Goal: Information Seeking & Learning: Learn about a topic

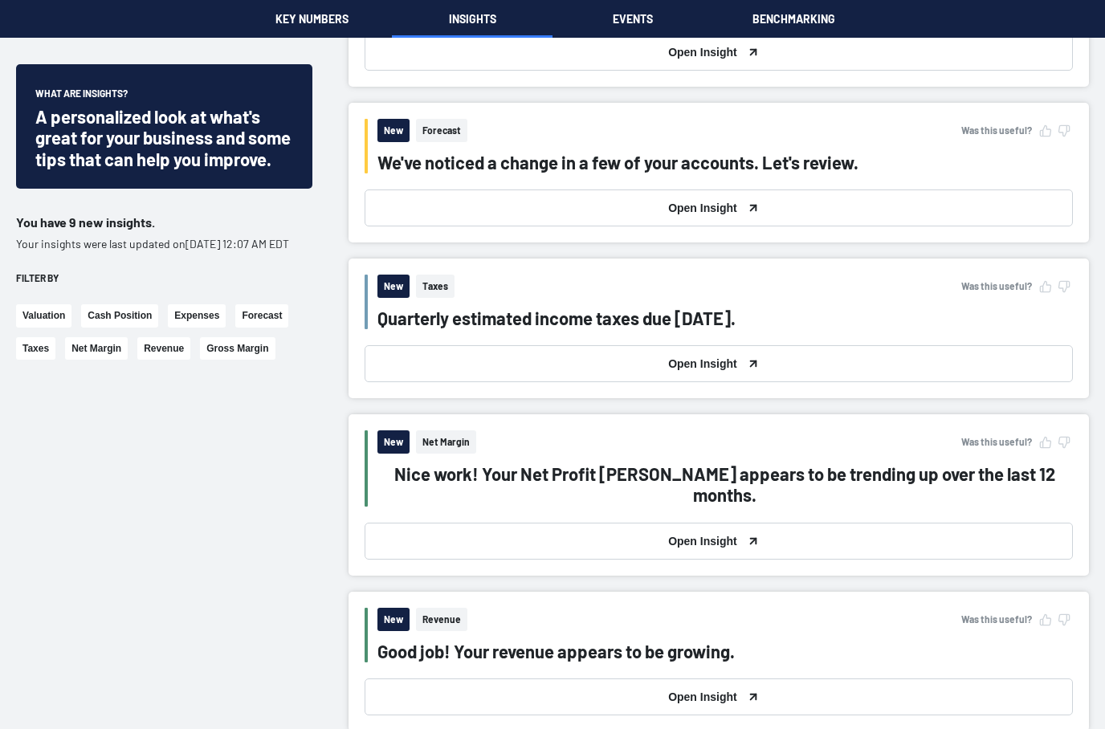
scroll to position [987, 0]
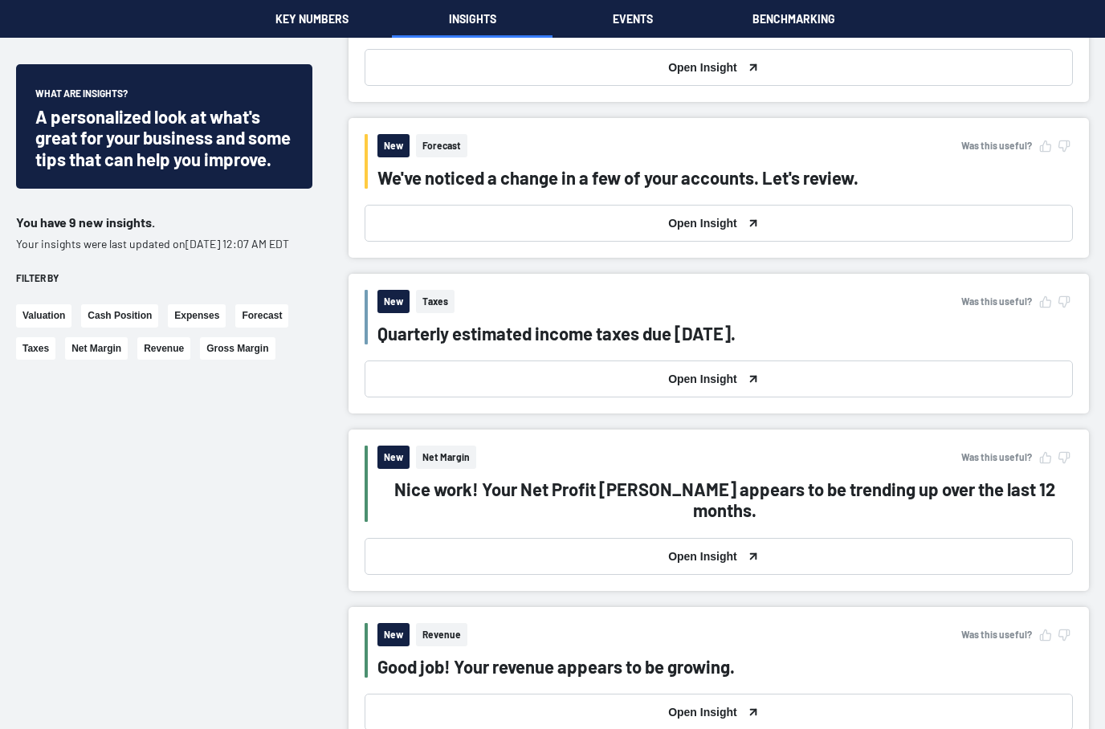
click at [847, 216] on button "Open Insight" at bounding box center [719, 223] width 708 height 37
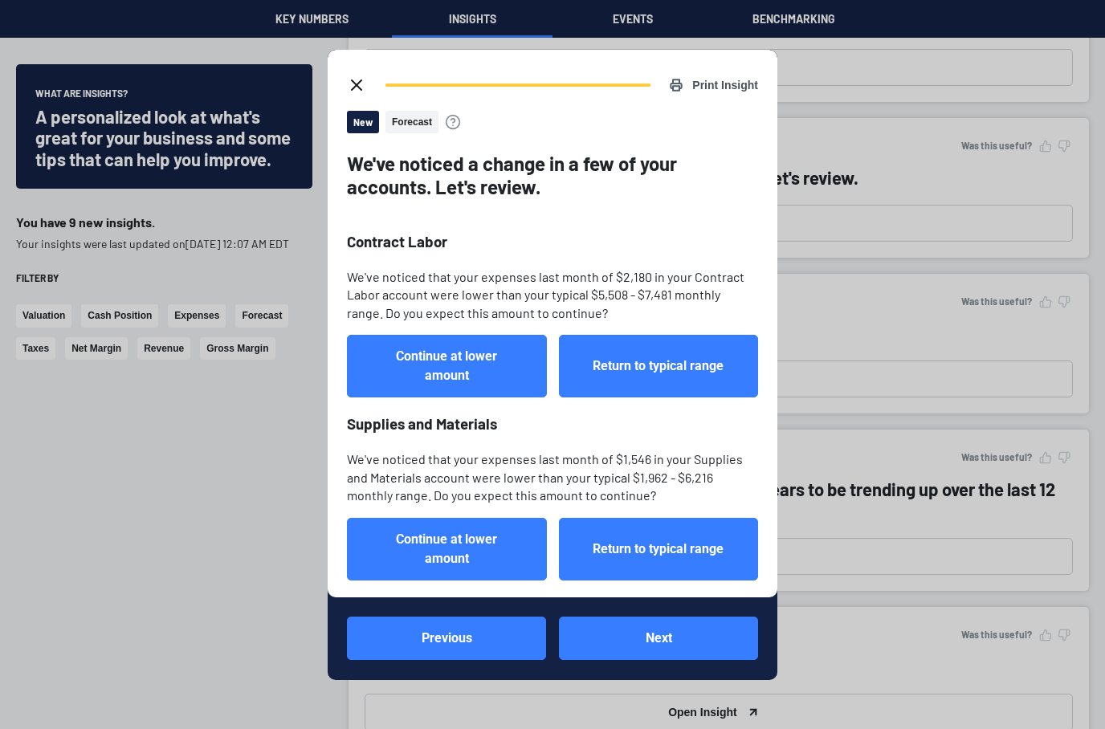
click at [355, 69] on button "close dialog" at bounding box center [356, 85] width 32 height 32
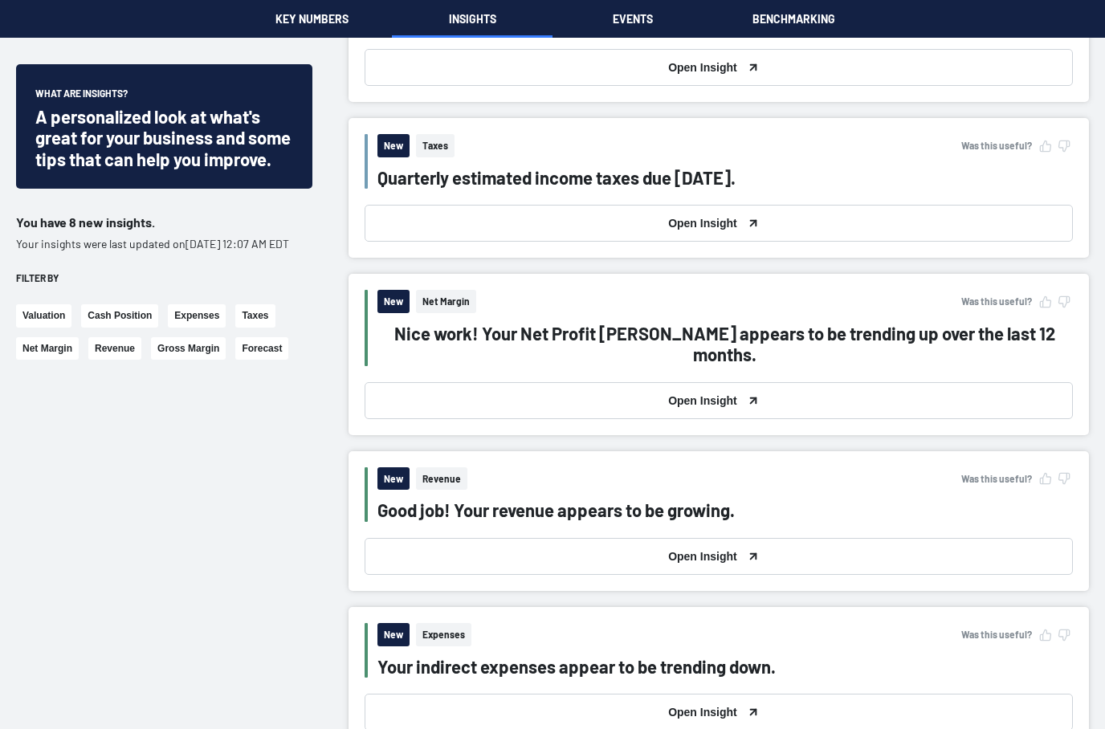
click at [806, 382] on button "Open Insight" at bounding box center [719, 400] width 708 height 37
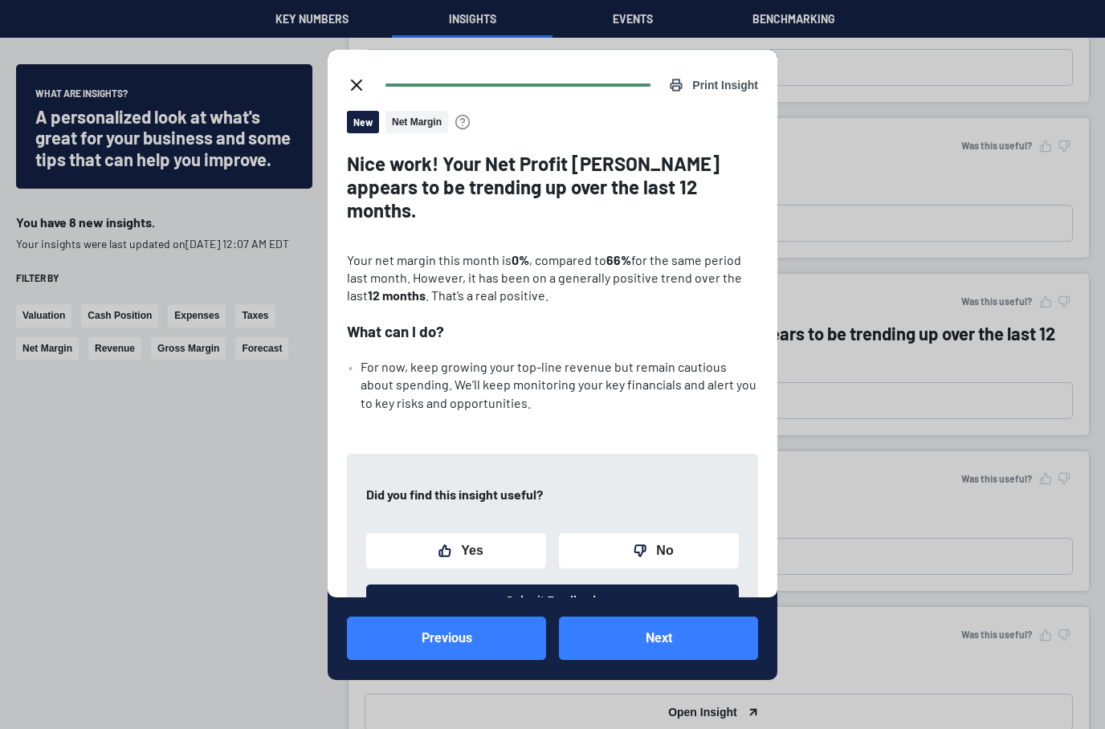
click at [506, 660] on button "Previous" at bounding box center [446, 638] width 199 height 43
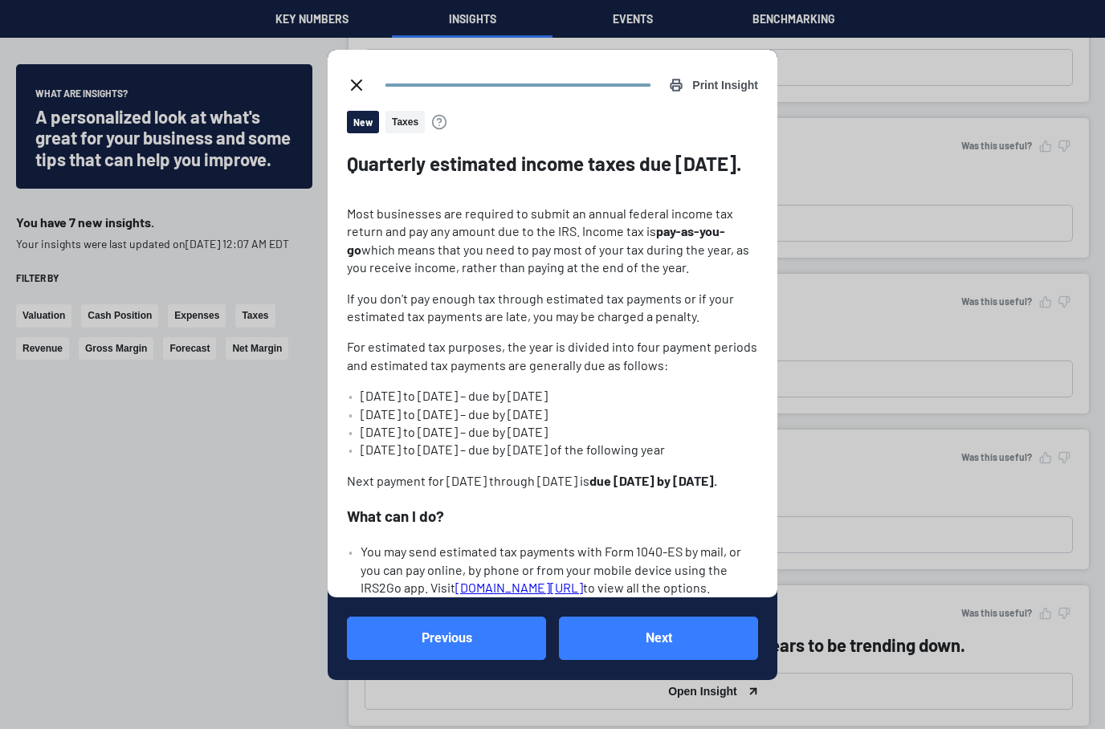
click at [349, 75] on icon "close dialog" at bounding box center [356, 84] width 19 height 19
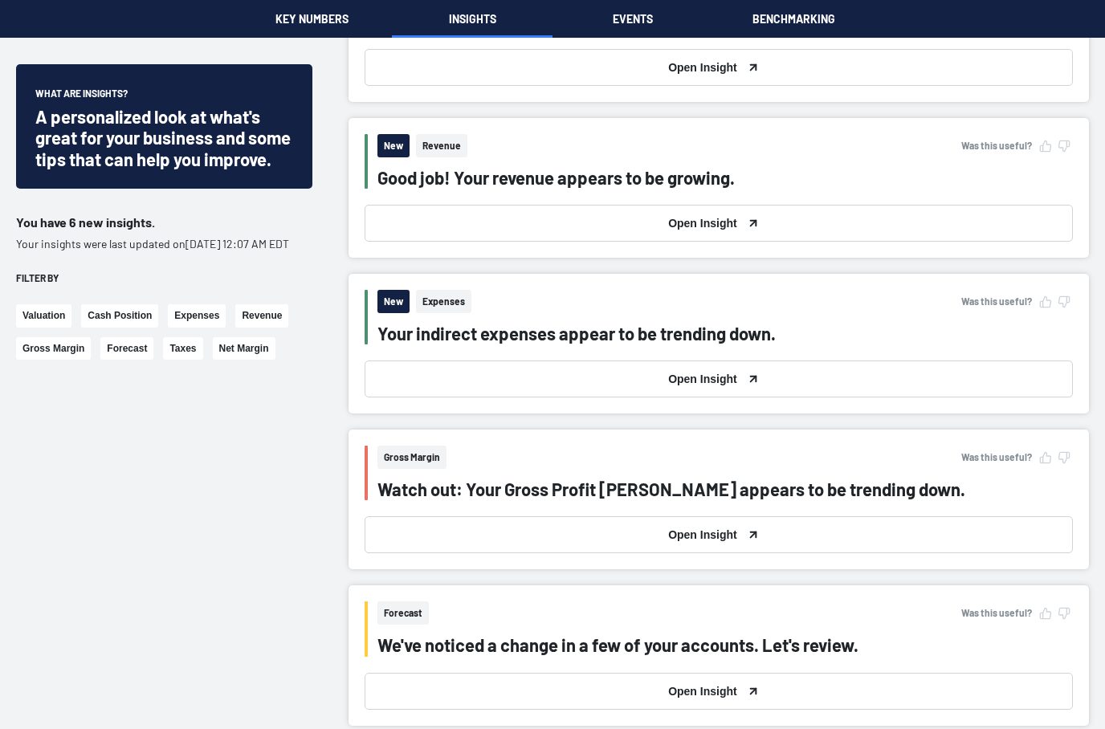
click at [804, 728] on html "Skip to main content Valuation See an estimate for how much your business is wo…" at bounding box center [552, 369] width 1105 height 2713
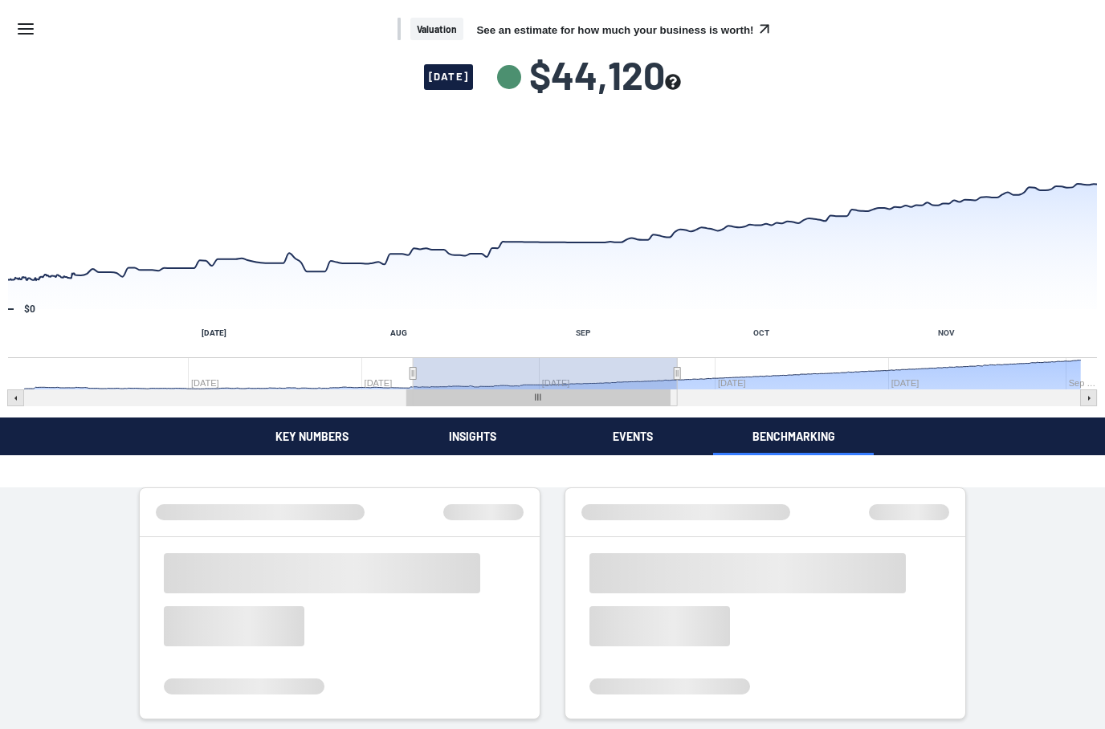
click at [376, 373] on rect "Interactive chart" at bounding box center [218, 373] width 389 height 32
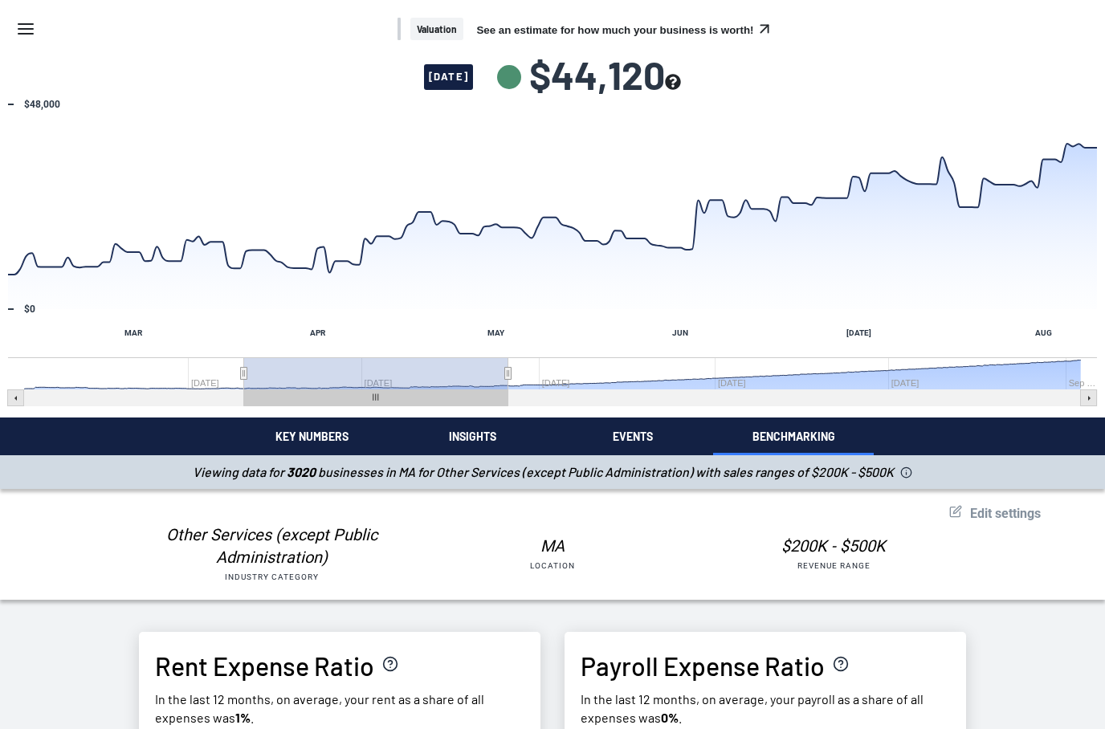
click at [472, 79] on span "[DATE]" at bounding box center [448, 77] width 48 height 26
click at [695, 359] on rect "Interactive chart" at bounding box center [794, 373] width 573 height 32
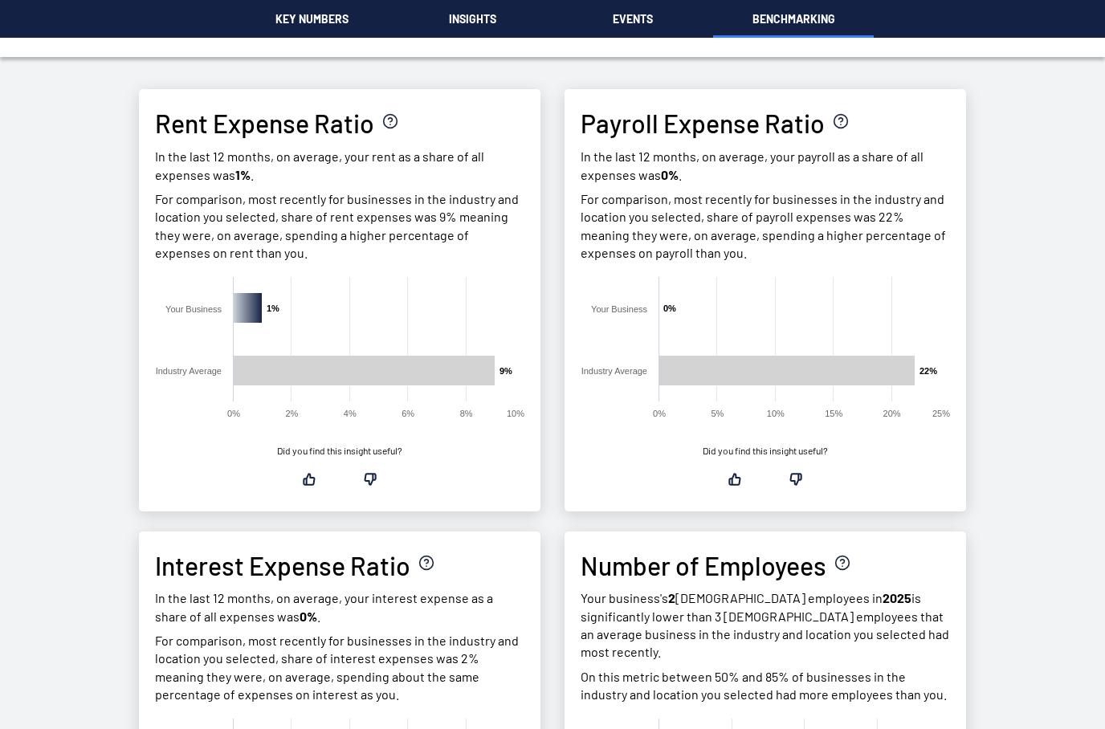
scroll to position [540, 0]
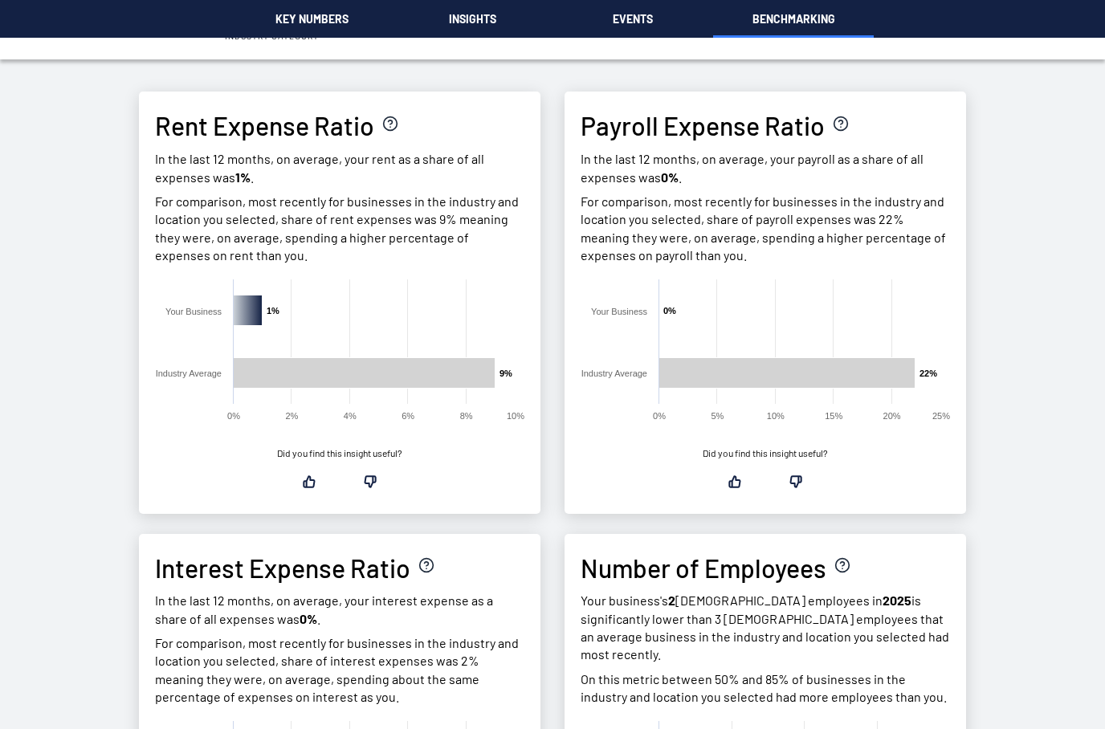
click at [339, 552] on body "Skip to main content Valuation See an estimate for how much your business is wo…" at bounding box center [552, 680] width 1105 height 2441
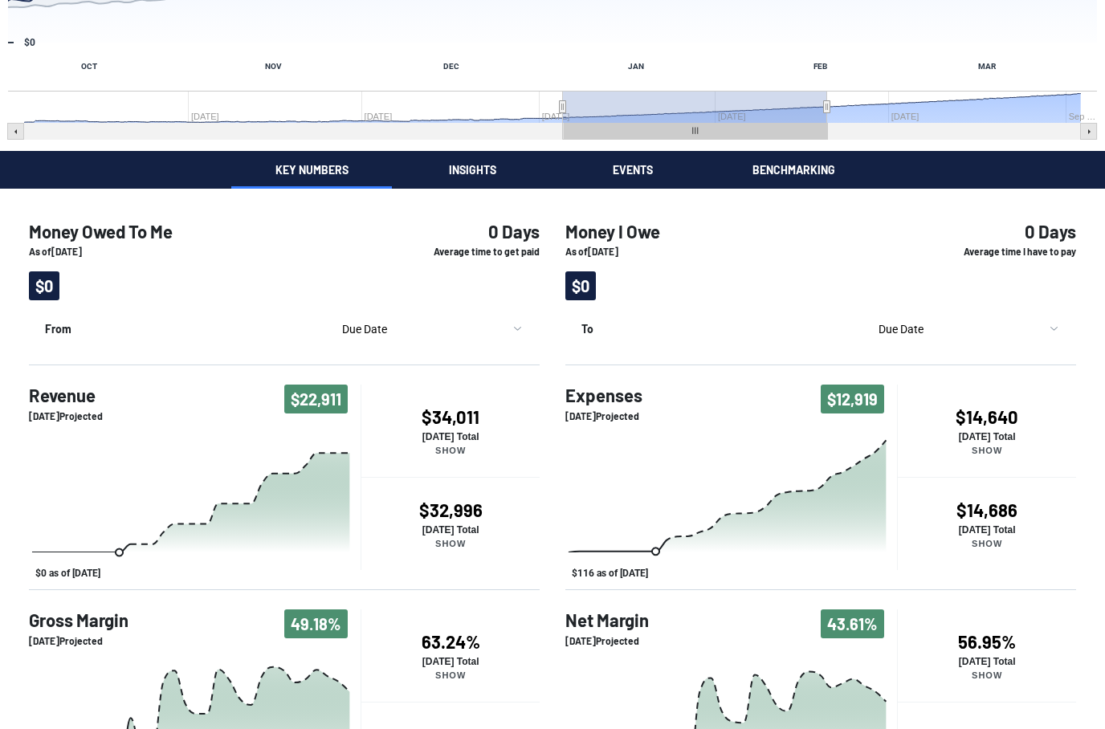
scroll to position [287, 0]
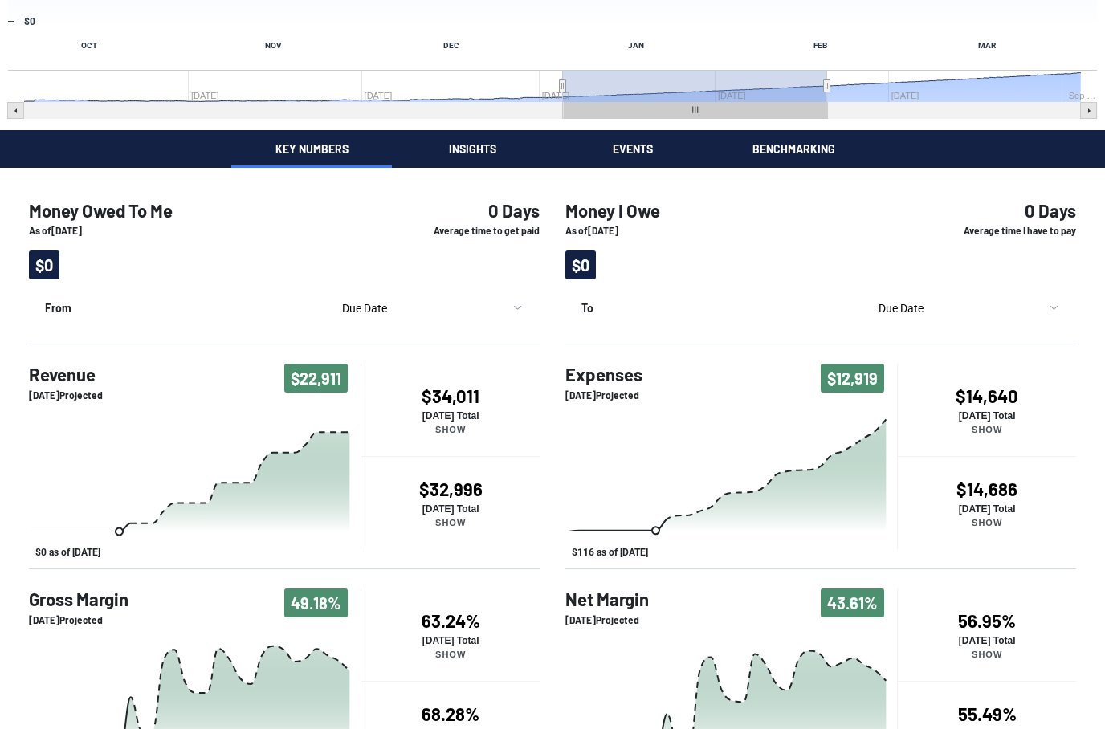
click at [160, 618] on div "Gross Margin [DATE] Projected 49.18%" at bounding box center [195, 608] width 332 height 38
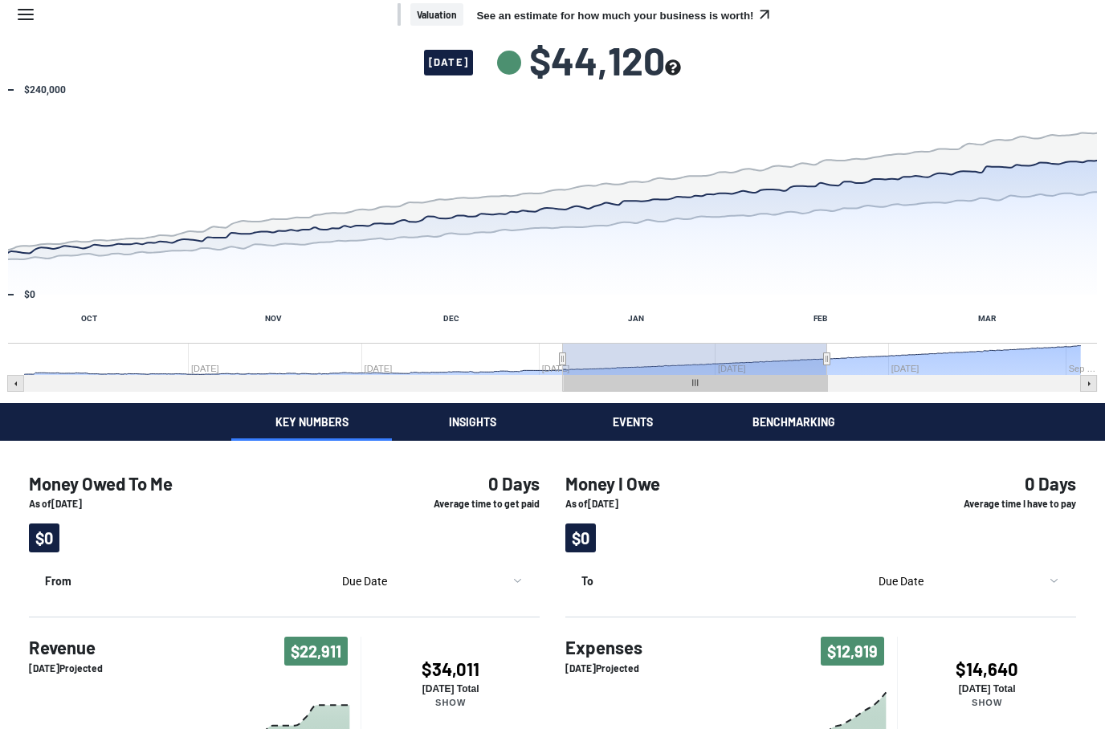
scroll to position [0, 0]
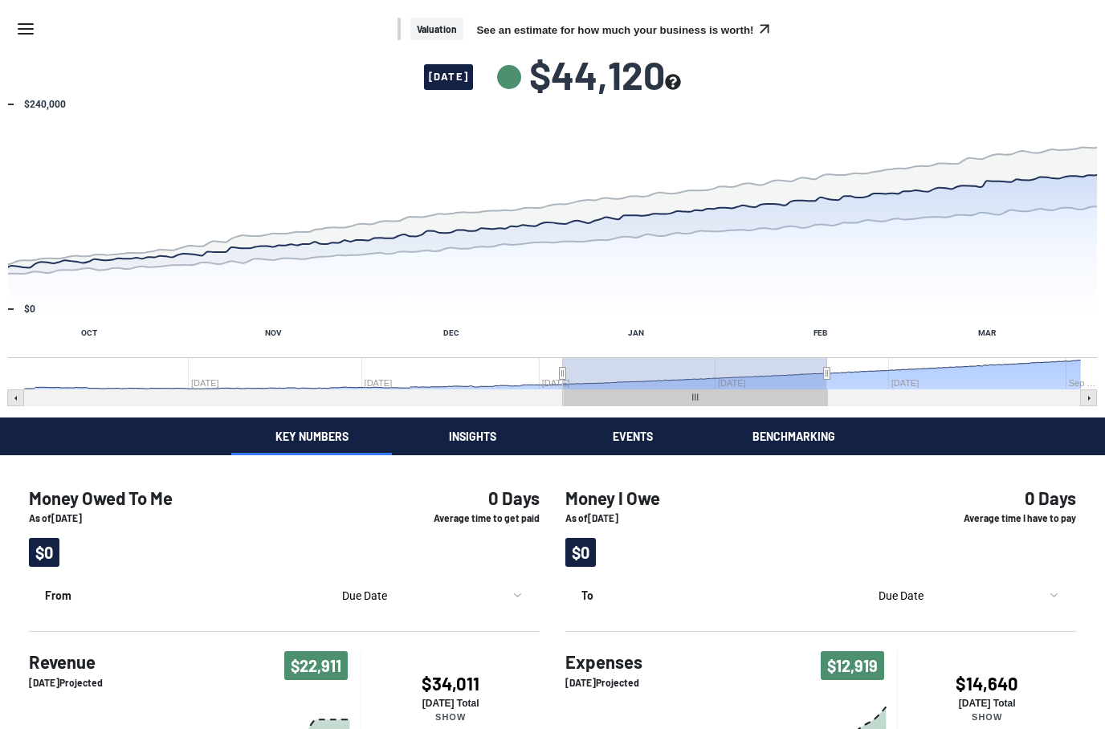
click at [463, 31] on span "Valuation" at bounding box center [436, 29] width 53 height 23
click at [756, 26] on icon "open promoted insight" at bounding box center [765, 29] width 18 height 18
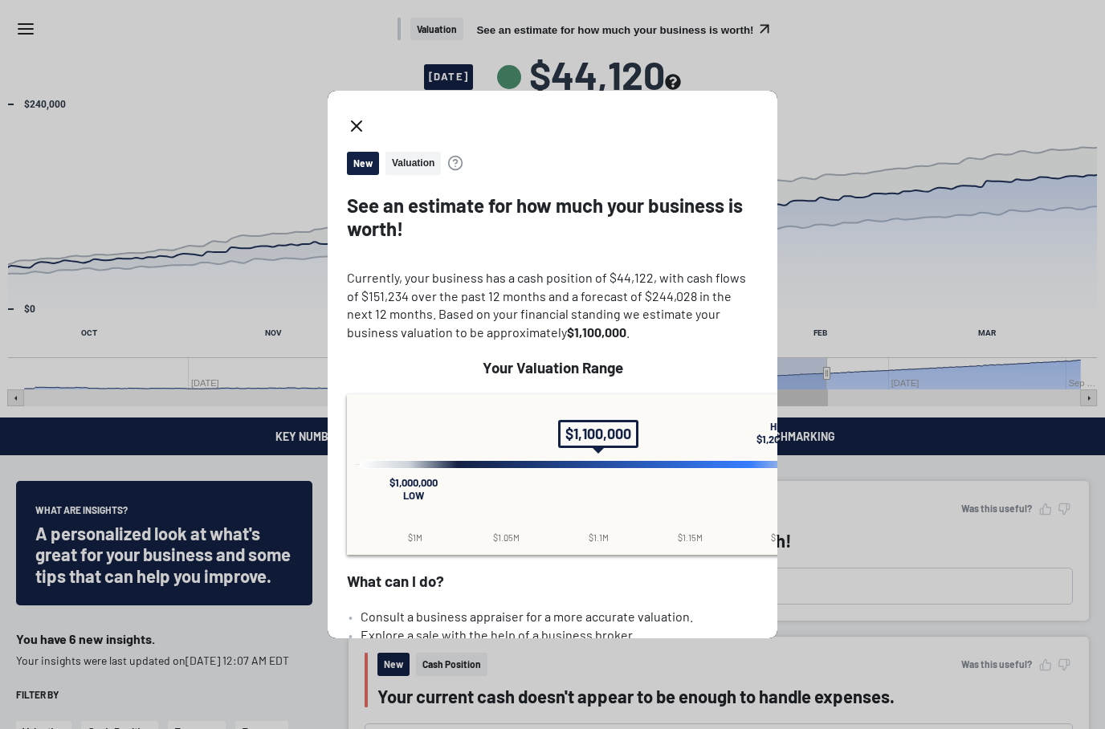
click at [420, 152] on span "Valuation" at bounding box center [412, 163] width 55 height 23
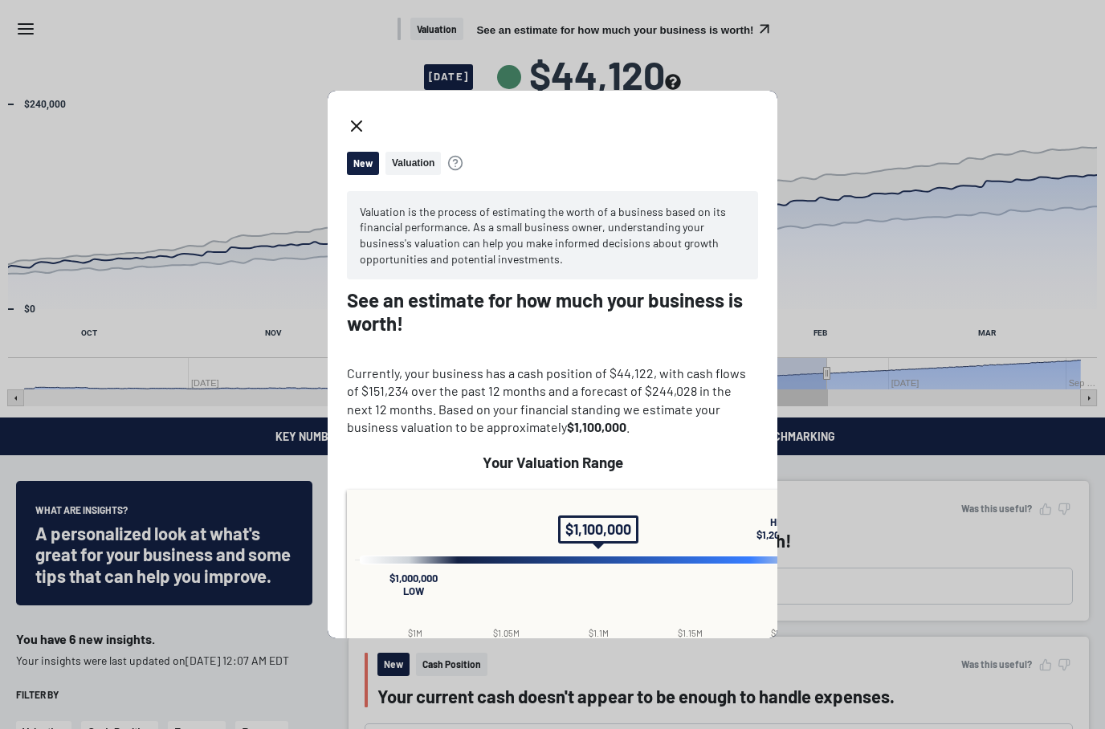
click at [354, 116] on icon "close dialog" at bounding box center [356, 125] width 19 height 19
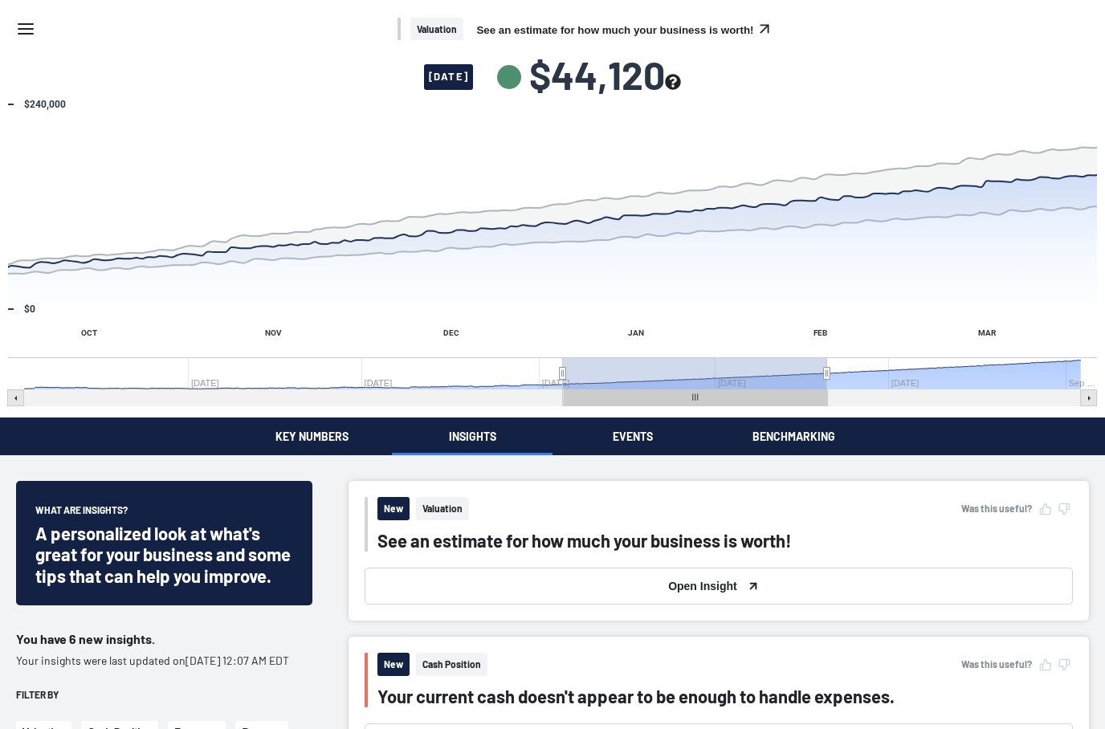
click at [32, 40] on div at bounding box center [25, 29] width 19 height 26
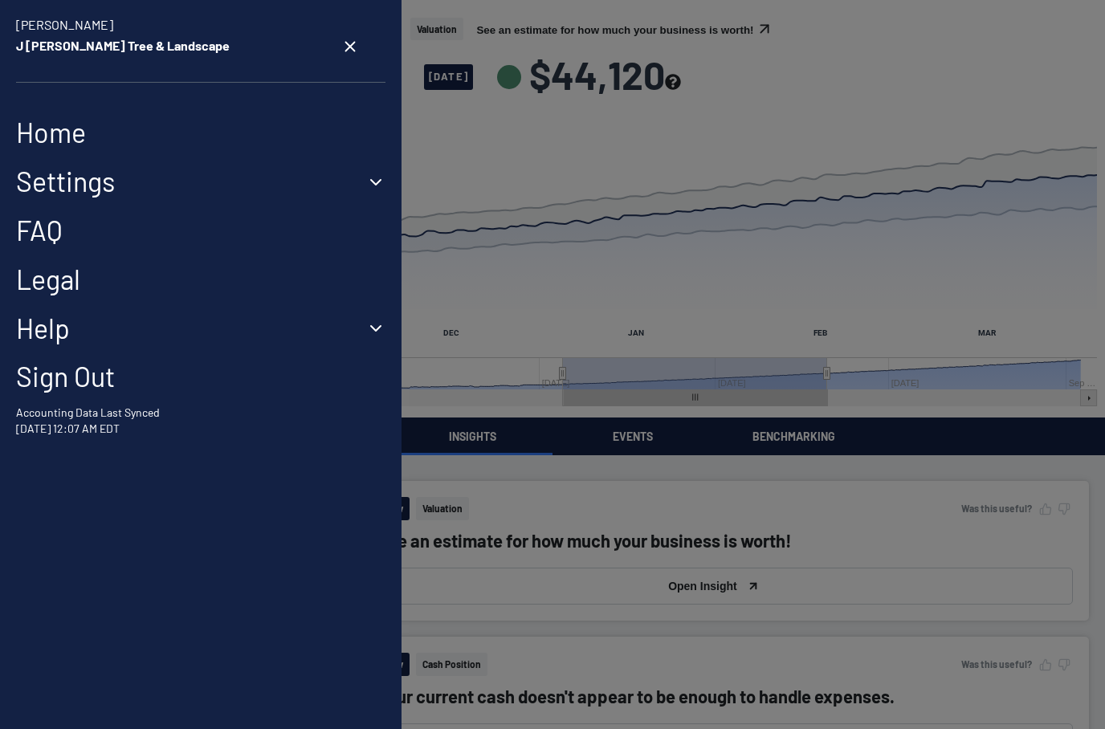
click at [72, 108] on div "[PERSON_NAME] J [PERSON_NAME] Tree & Landscape Home Settings Business Settings …" at bounding box center [200, 364] width 401 height 729
click at [80, 133] on link "Home" at bounding box center [200, 132] width 369 height 33
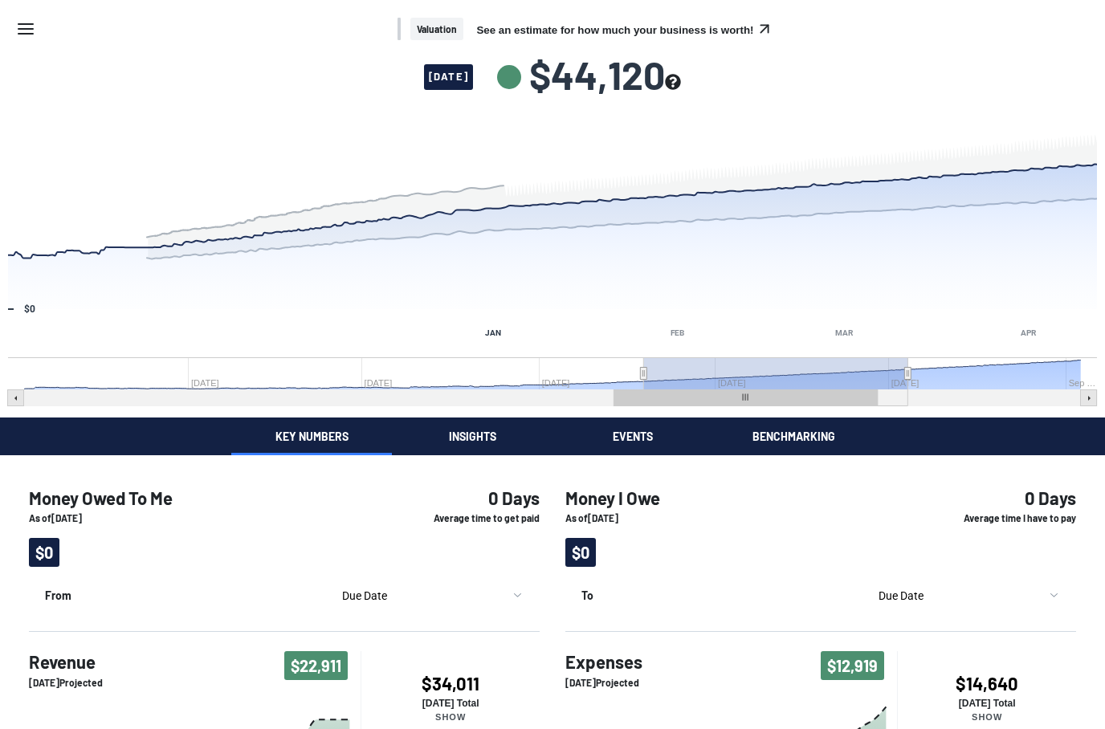
click at [597, 382] on rect "Interactive chart" at bounding box center [334, 373] width 620 height 32
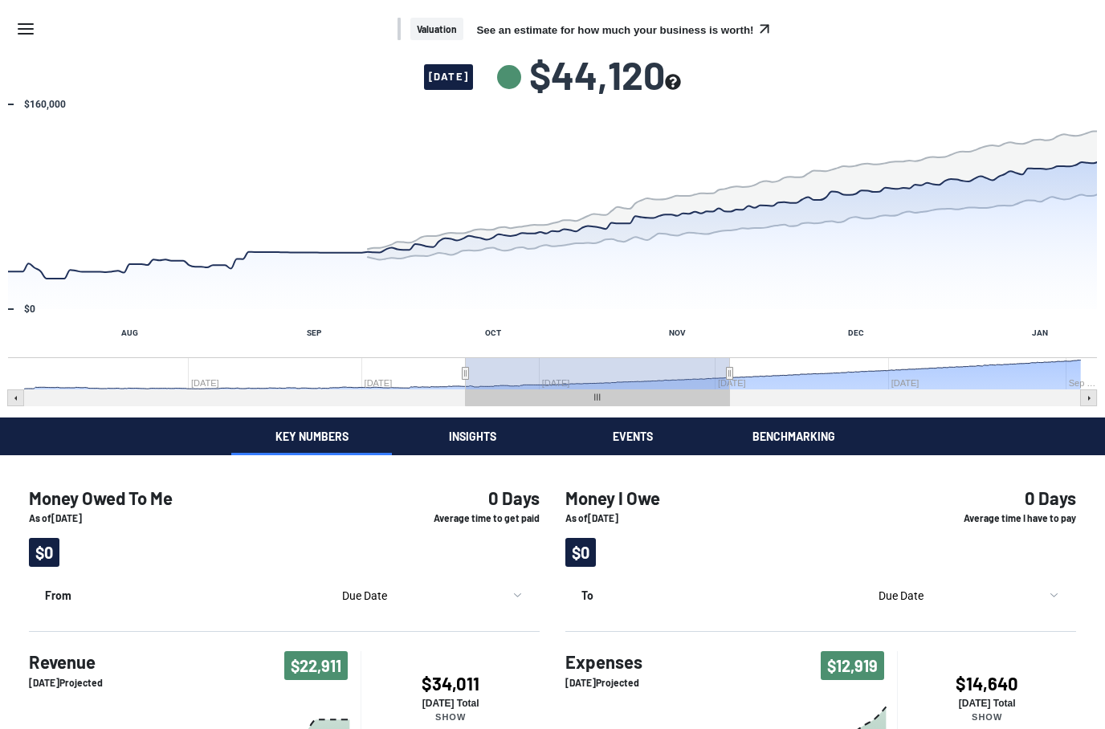
click at [39, 400] on rect "Interactive chart" at bounding box center [552, 398] width 1089 height 16
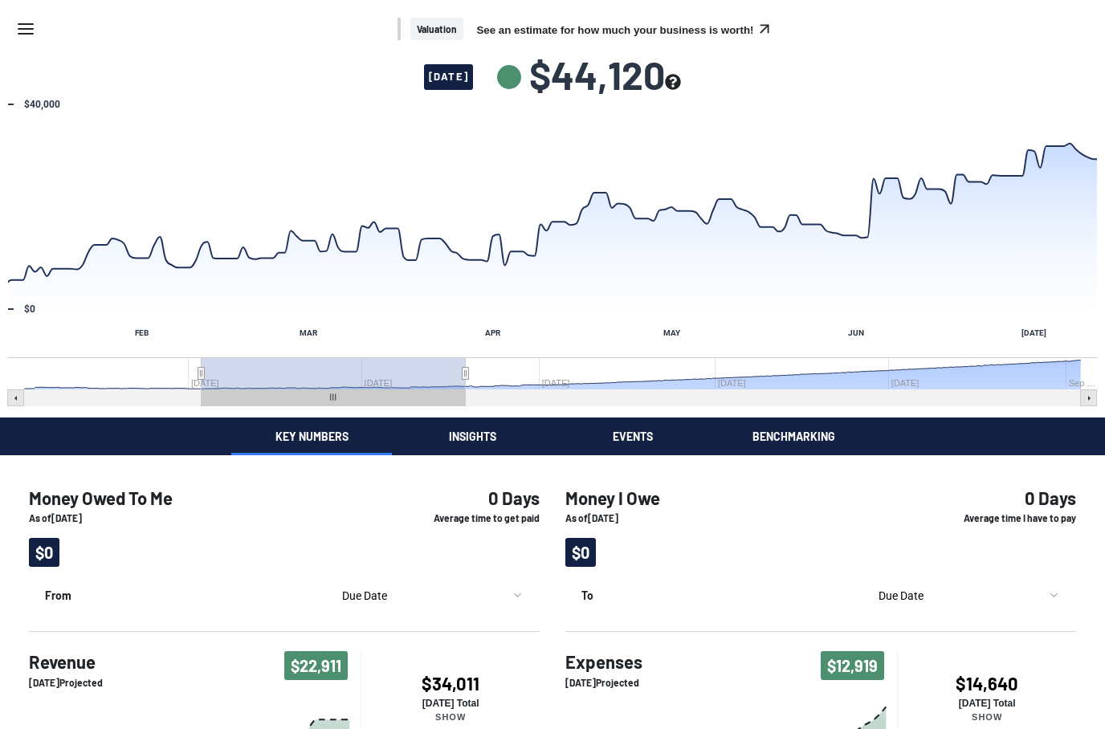
click at [21, 397] on rect "Interactive chart" at bounding box center [16, 398] width 16 height 16
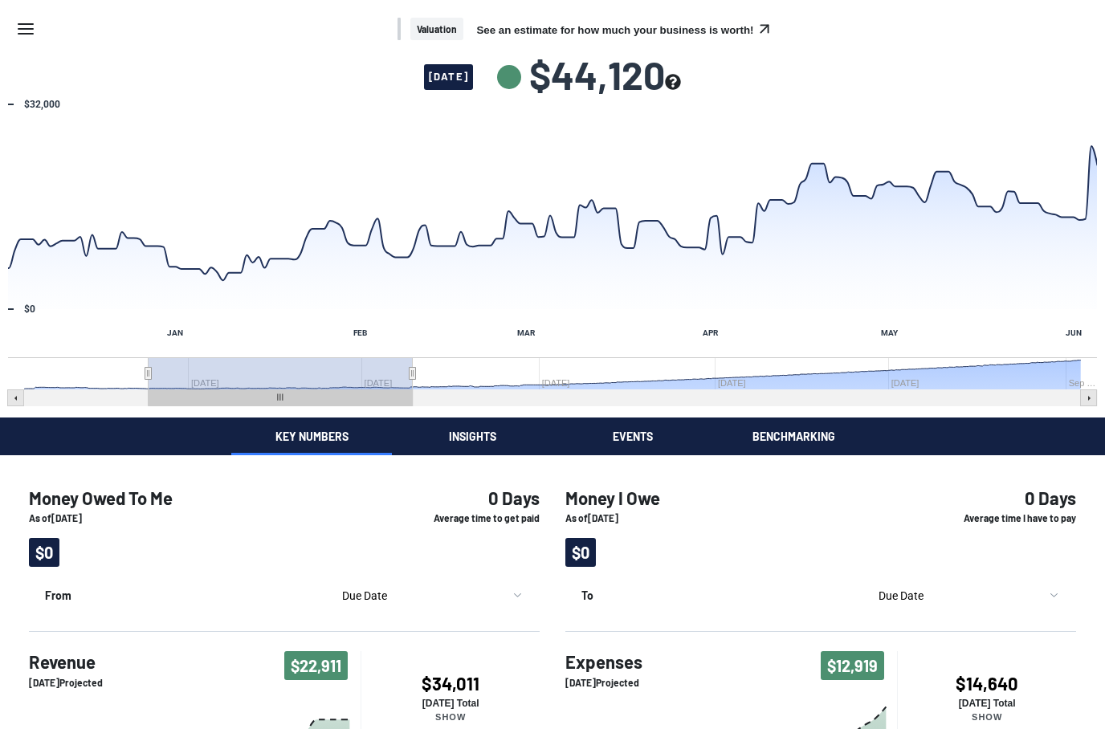
click at [23, 397] on rect "Interactive chart" at bounding box center [16, 398] width 16 height 16
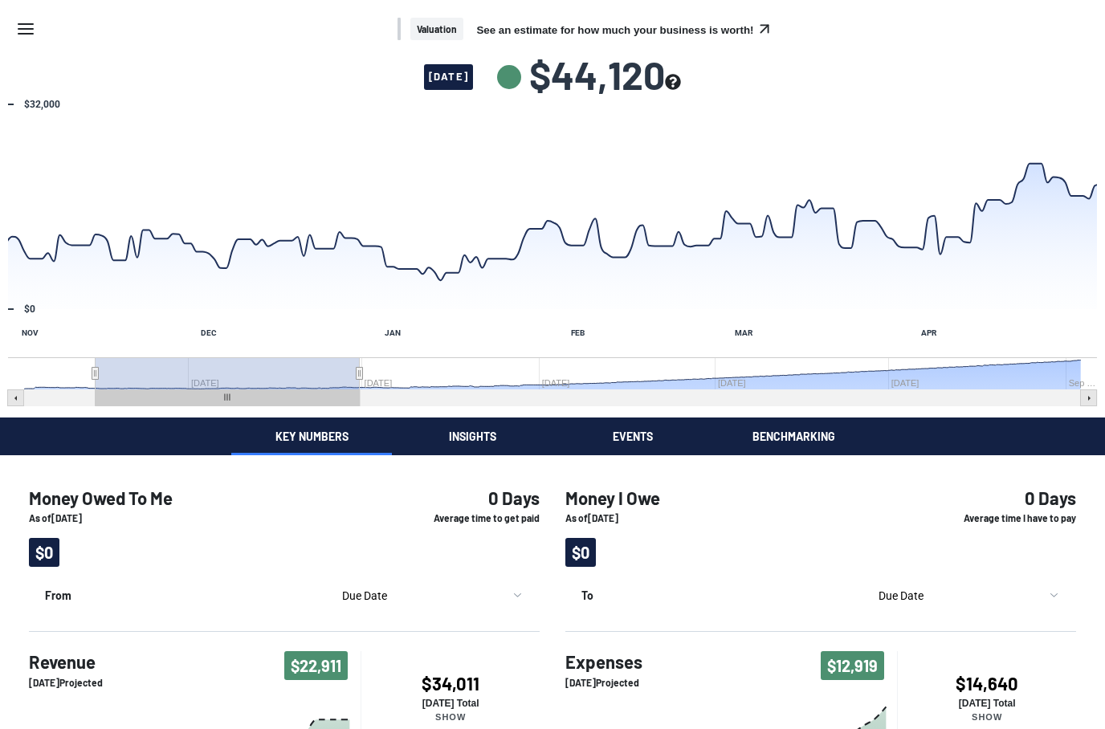
click at [18, 400] on rect "Interactive chart" at bounding box center [16, 398] width 16 height 16
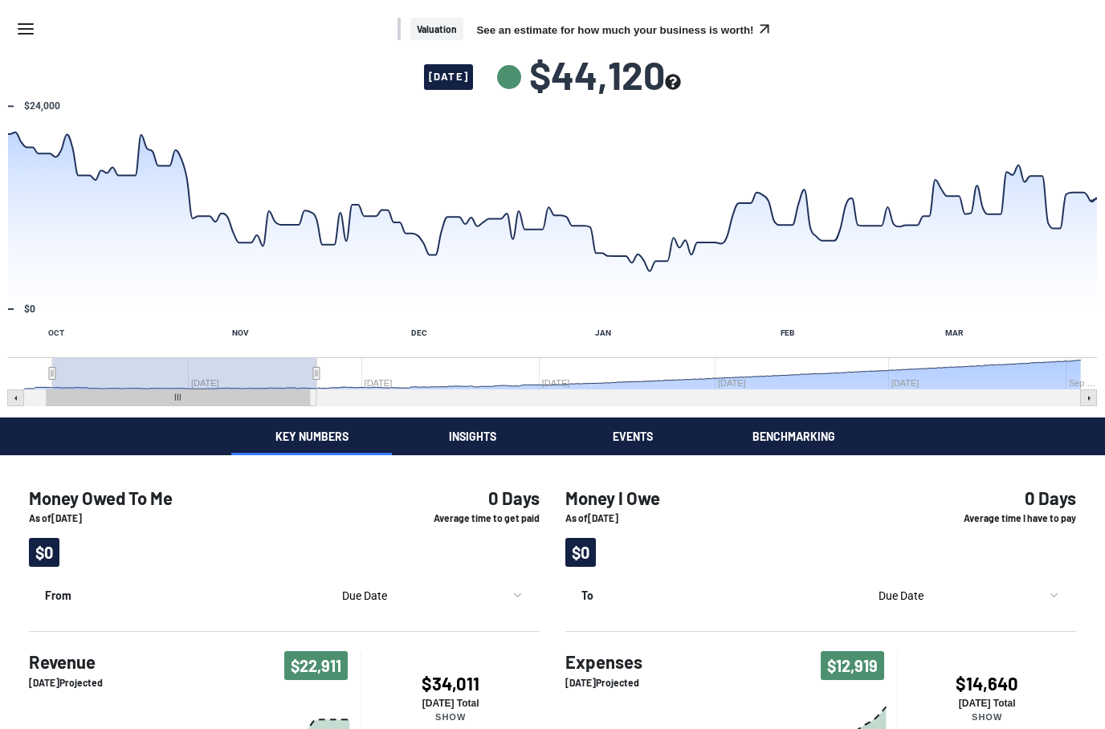
click at [22, 397] on rect "Interactive chart" at bounding box center [16, 398] width 16 height 16
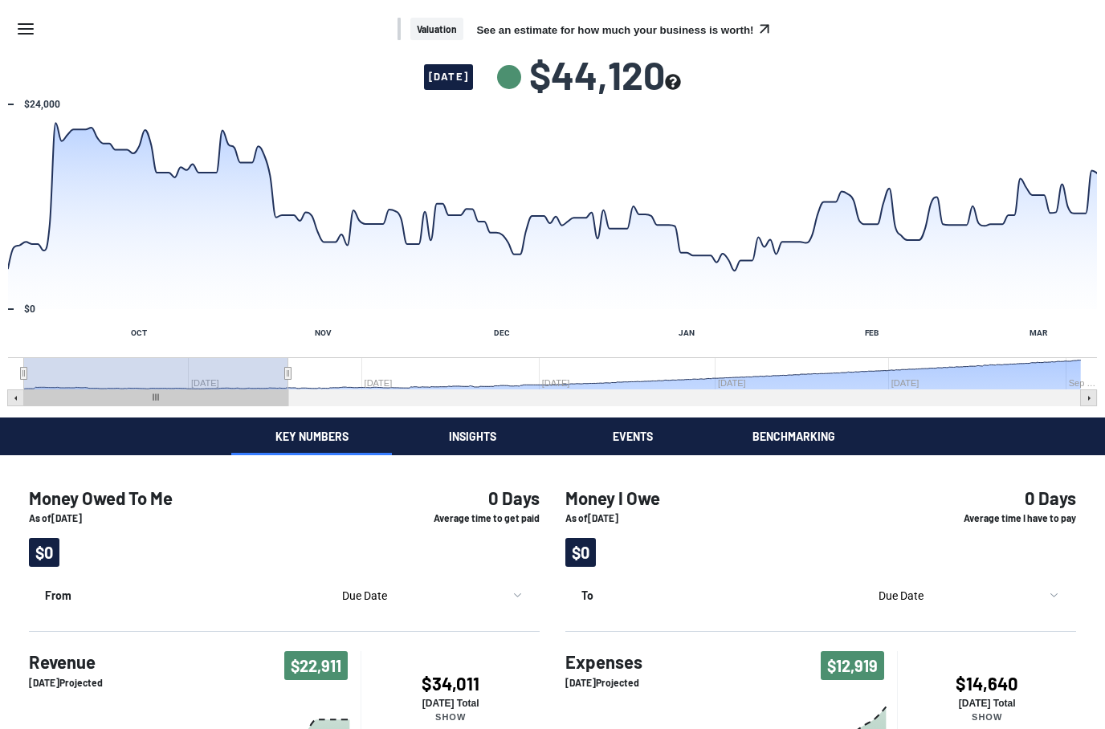
click at [22, 399] on rect "Interactive chart" at bounding box center [16, 398] width 16 height 16
click at [642, 444] on button "Events" at bounding box center [632, 437] width 161 height 38
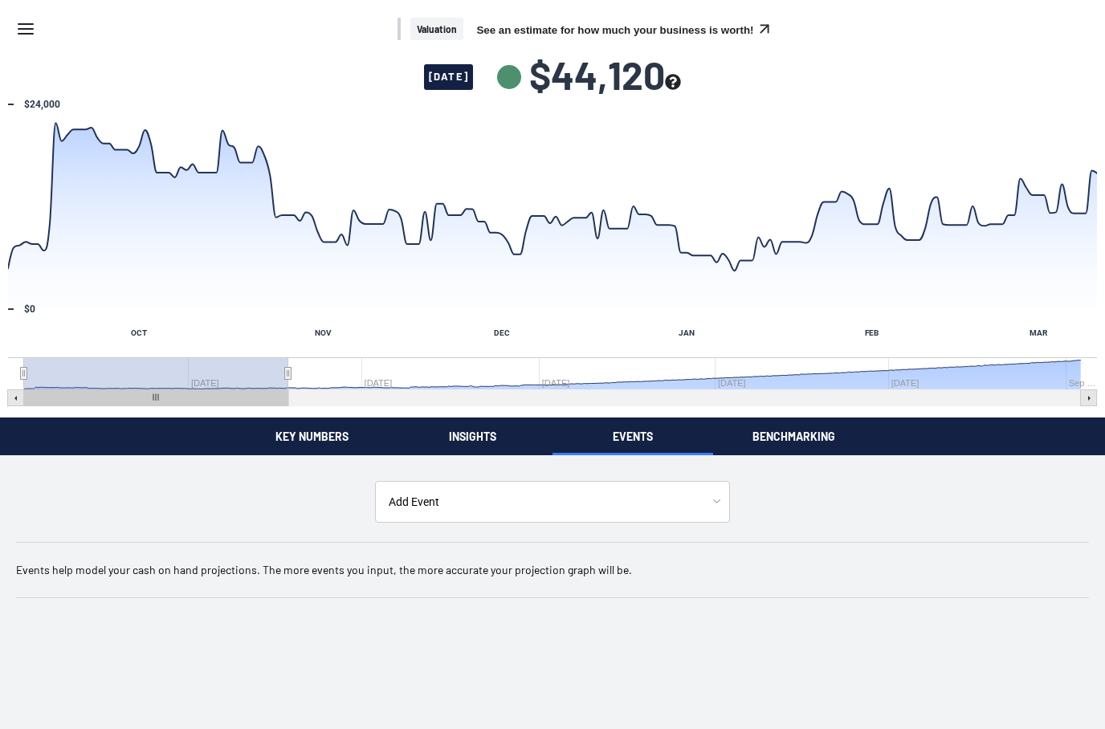
click at [810, 431] on button "Benchmarking" at bounding box center [793, 437] width 161 height 38
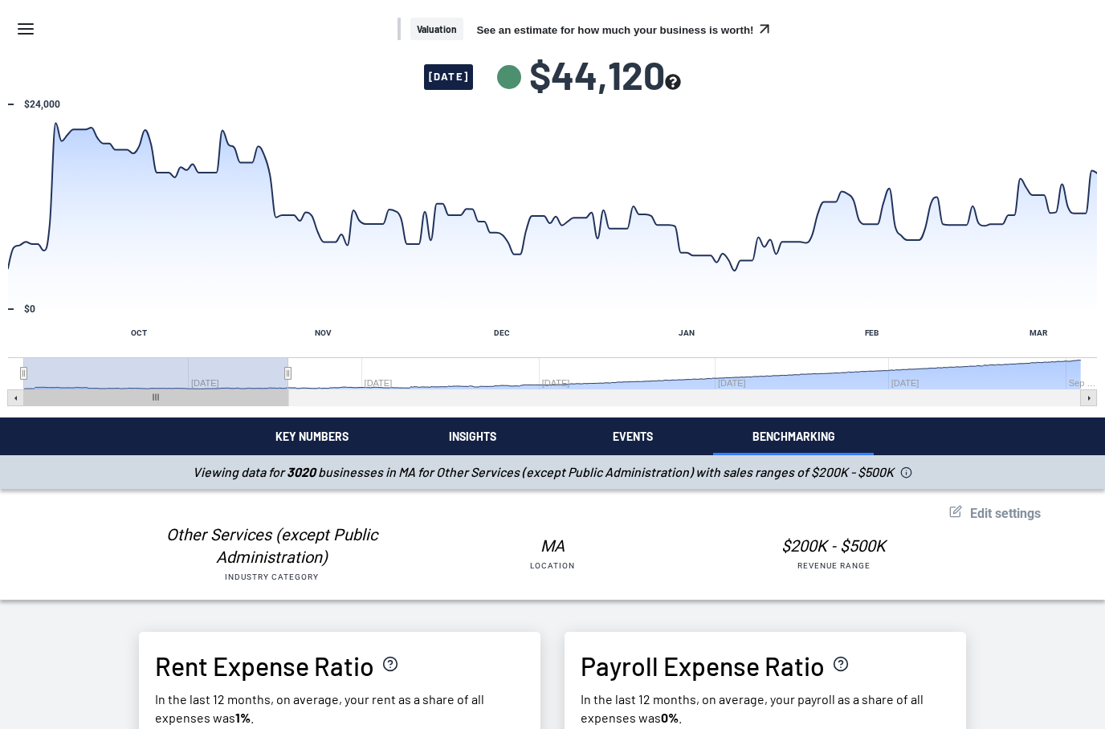
click at [23, 26] on icon "Menu" at bounding box center [25, 28] width 19 height 19
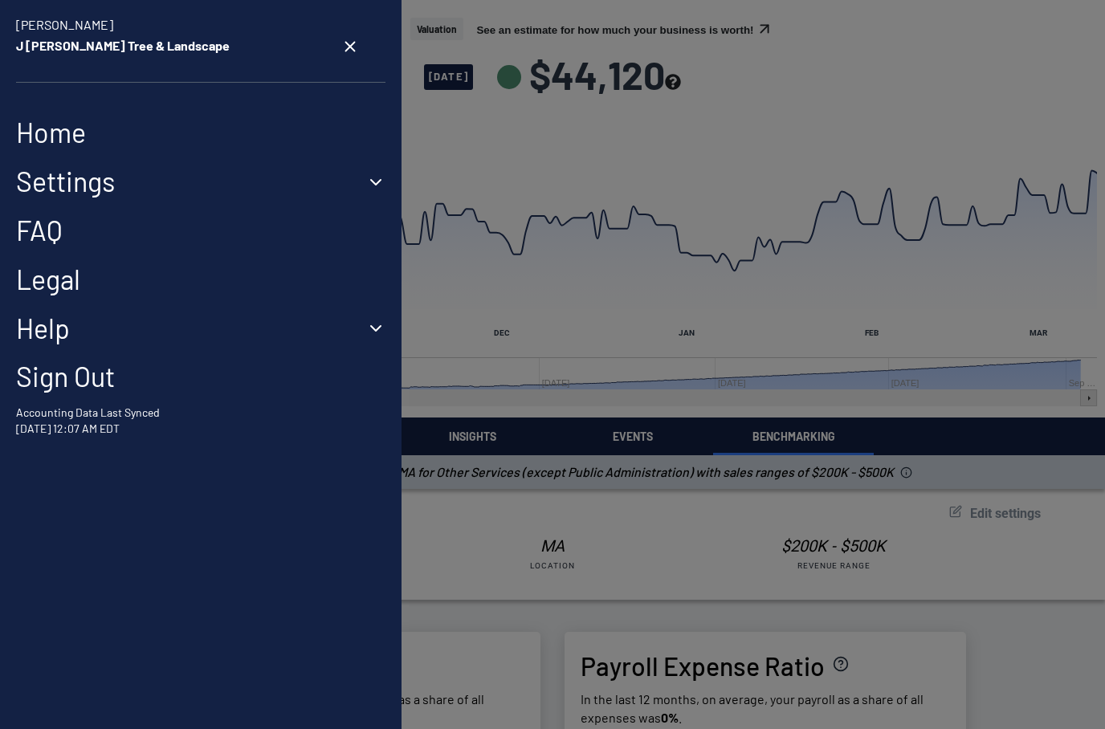
click at [377, 178] on icon "button" at bounding box center [375, 182] width 19 height 19
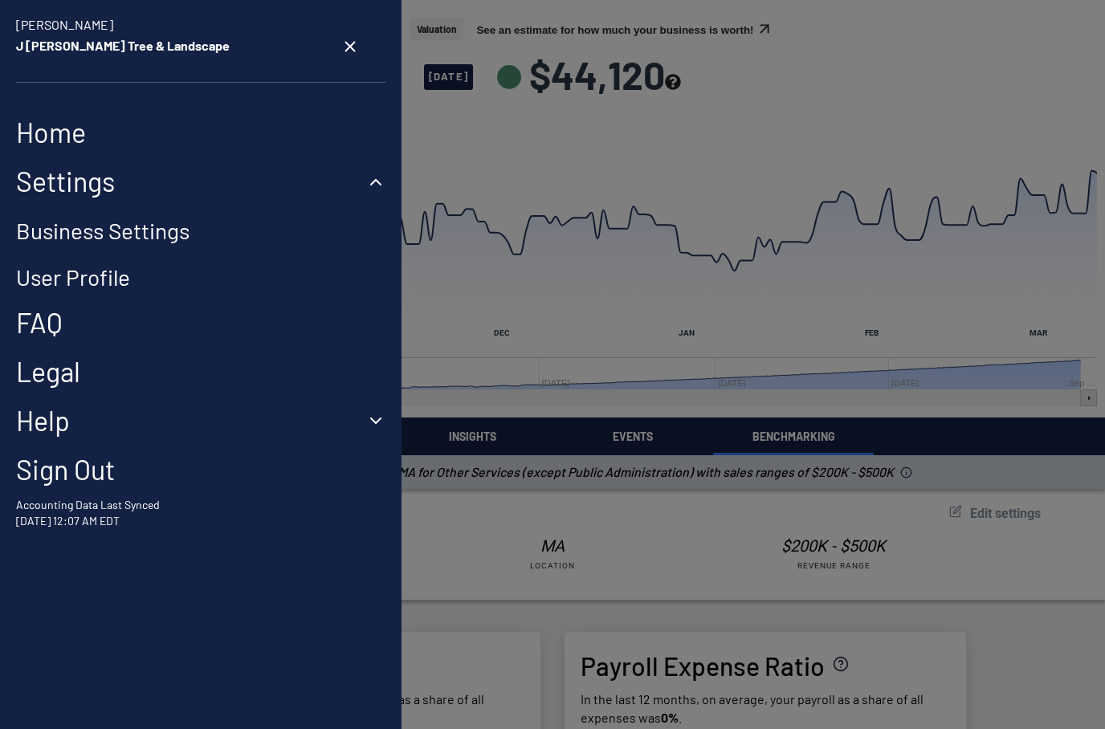
click at [186, 238] on link "Business Settings" at bounding box center [102, 230] width 173 height 27
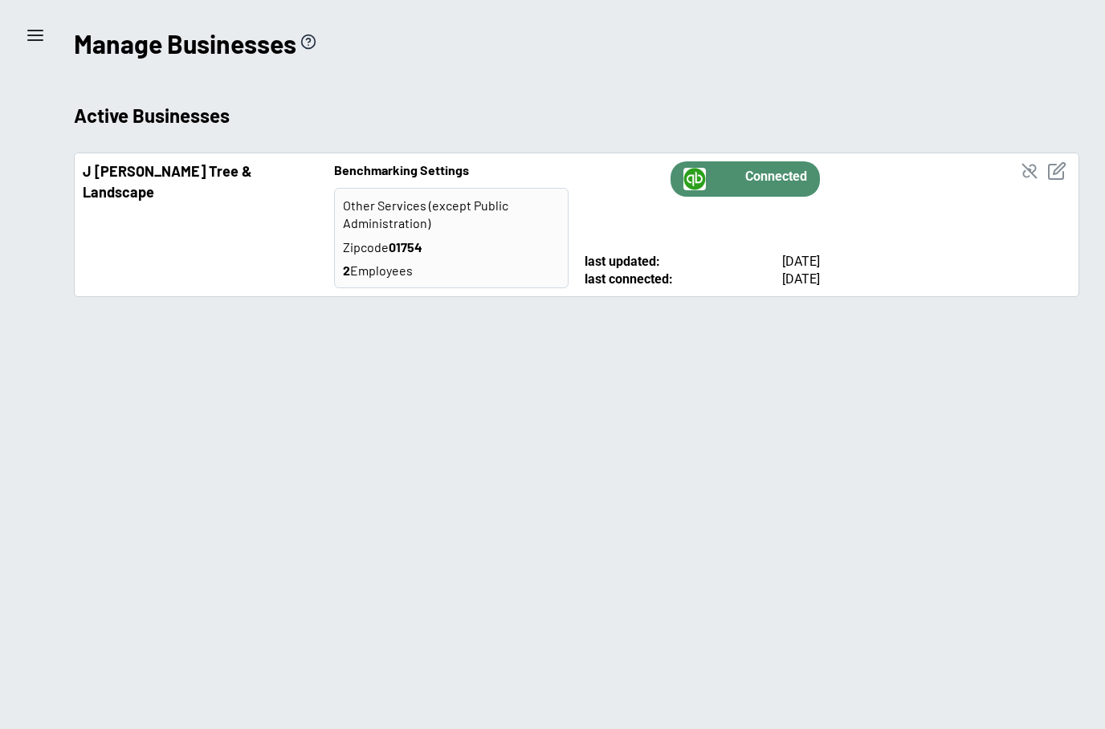
click at [759, 174] on strong "Connected" at bounding box center [776, 179] width 62 height 22
click at [38, 35] on line at bounding box center [35, 35] width 14 height 0
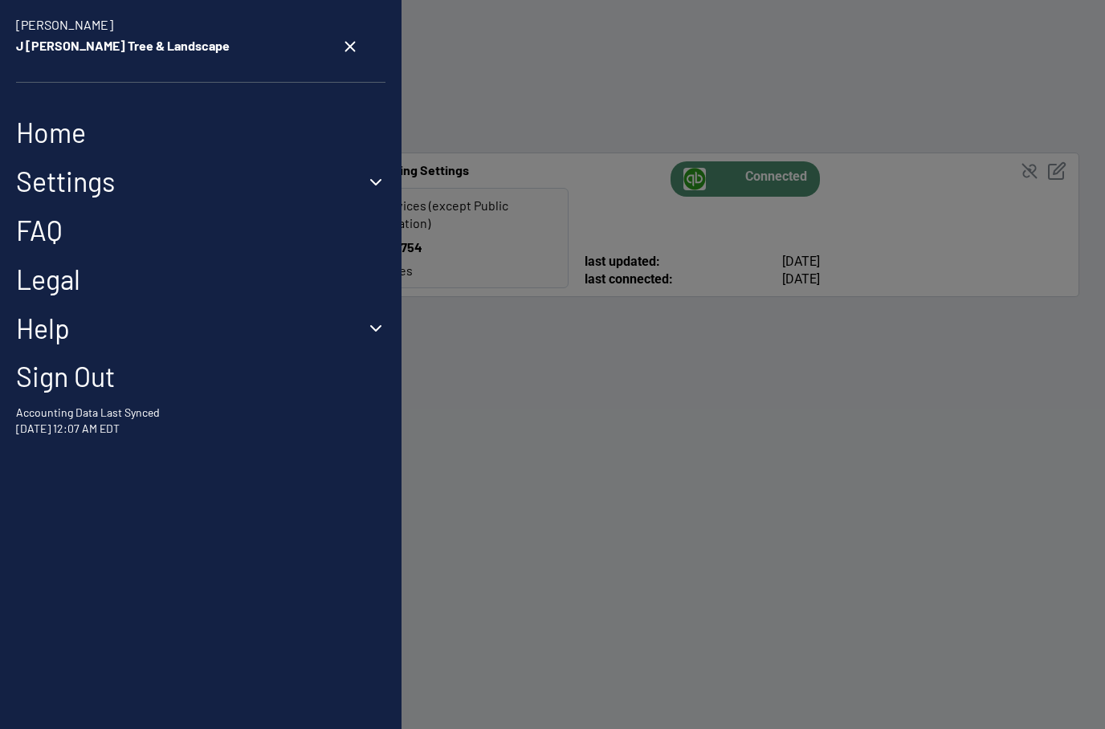
click at [47, 234] on link "FAQ" at bounding box center [200, 230] width 369 height 33
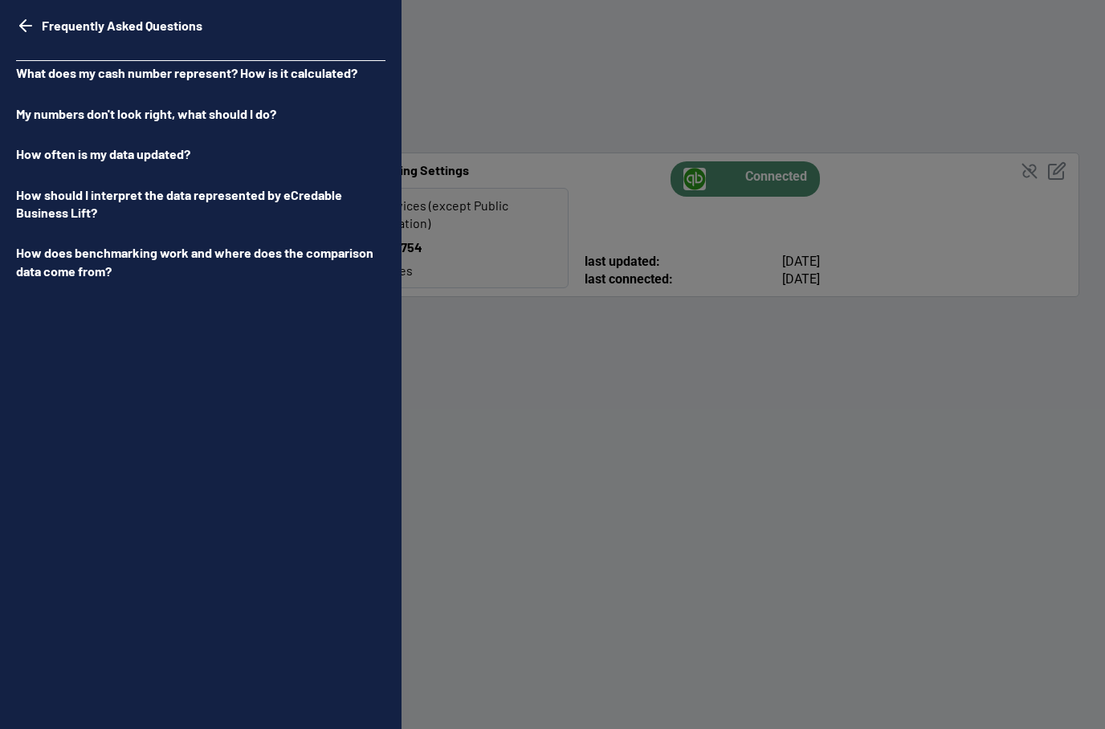
click at [314, 64] on p "What does my cash number represent? How is it calculated?" at bounding box center [200, 73] width 369 height 24
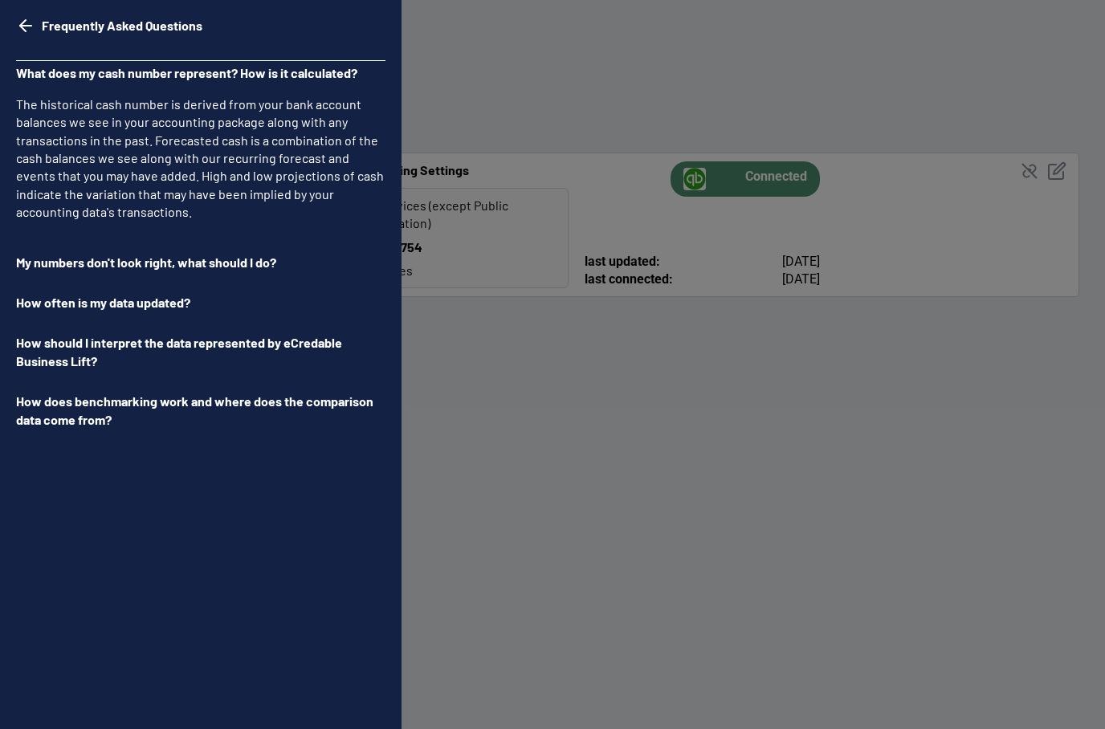
click at [178, 303] on p "How often is my data updated?" at bounding box center [200, 303] width 369 height 24
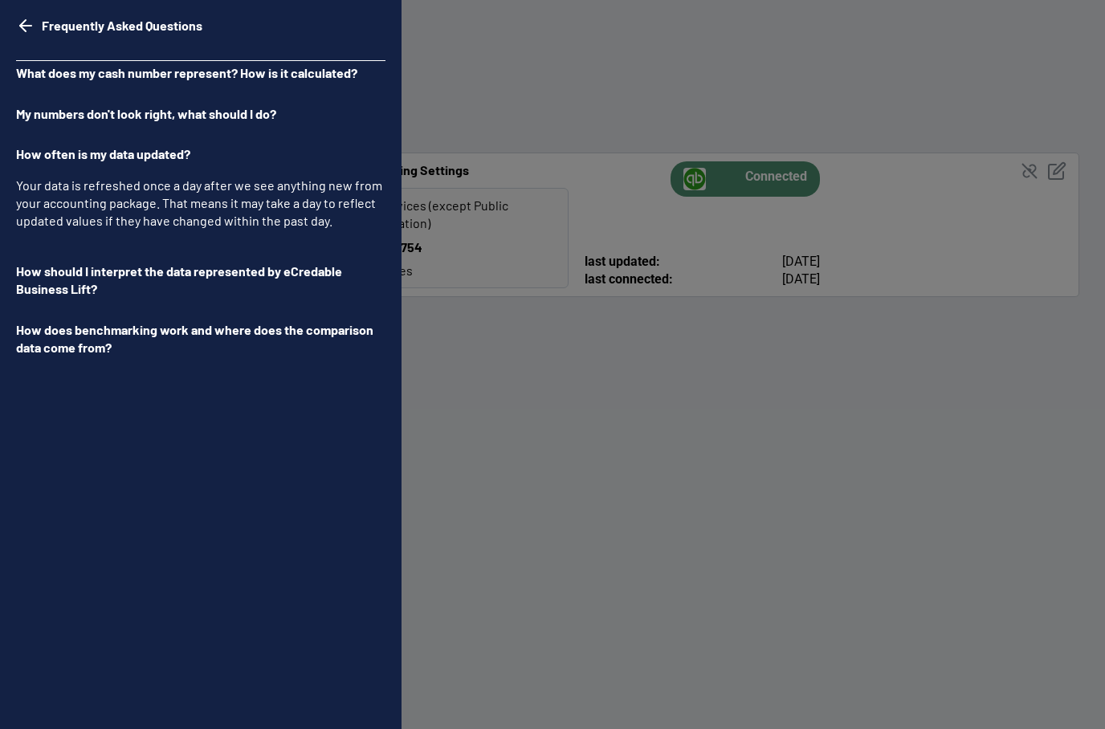
click at [1031, 515] on div "Frequently Asked Questions What does my cash number represent? How is it calcul…" at bounding box center [552, 364] width 1105 height 729
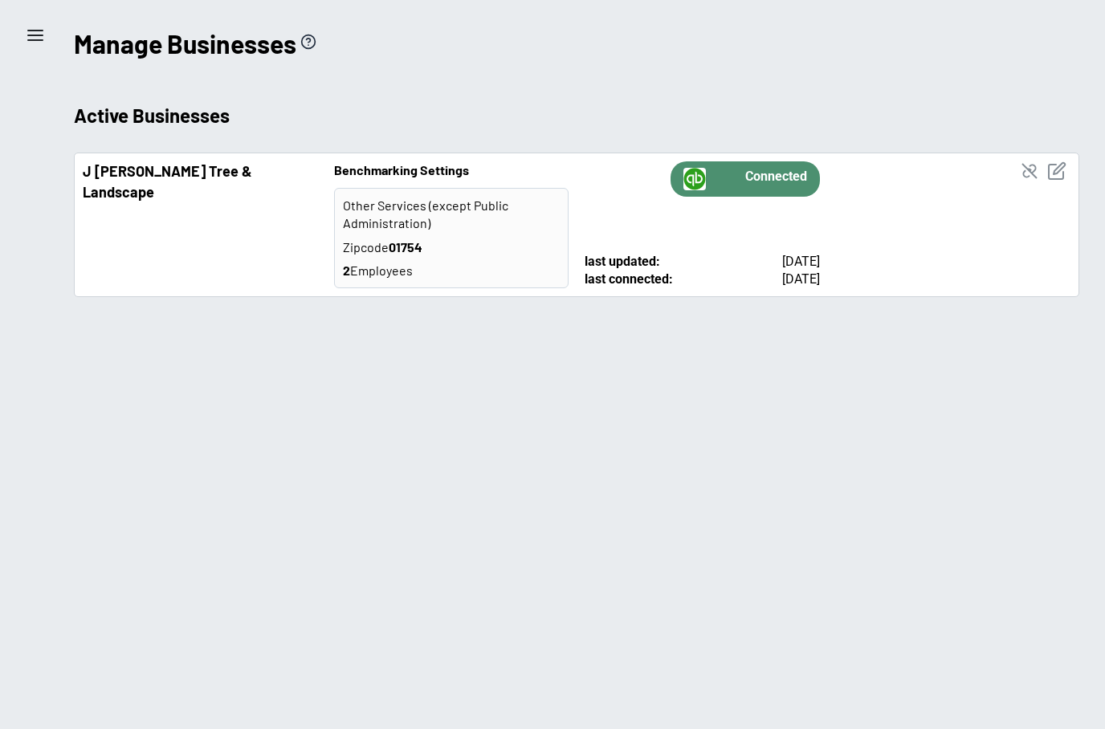
click at [1025, 168] on icon "disconnect a business" at bounding box center [1029, 170] width 19 height 19
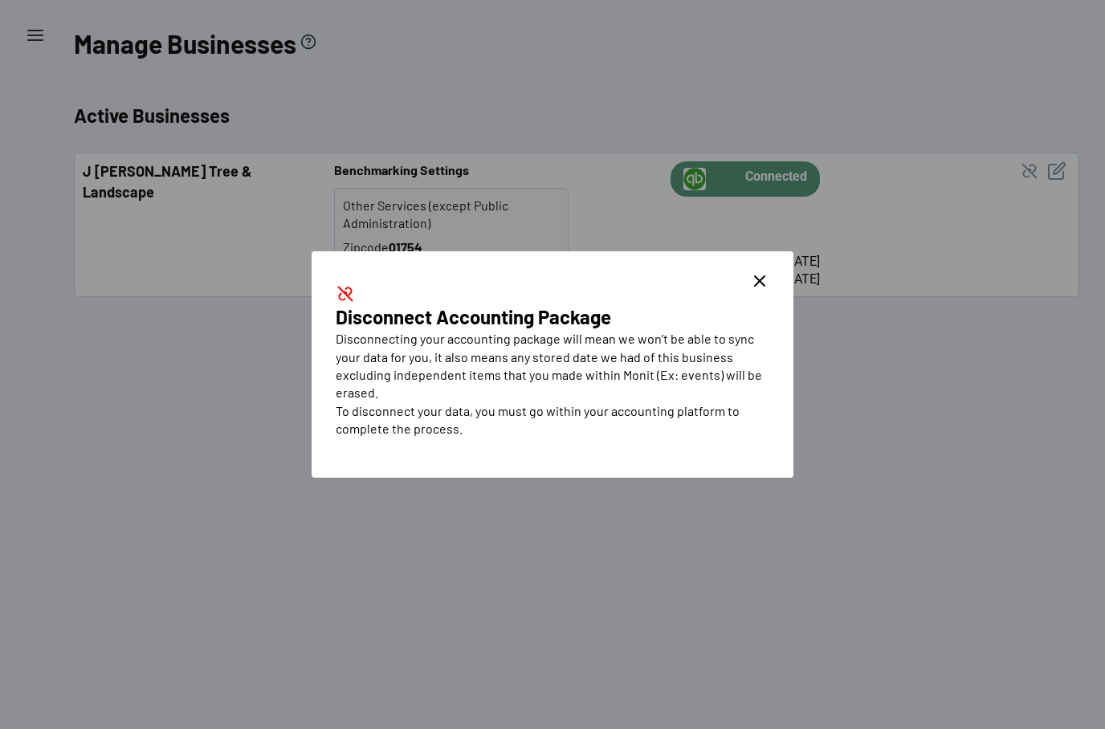
click at [762, 279] on line "close dialog" at bounding box center [760, 281] width 10 height 10
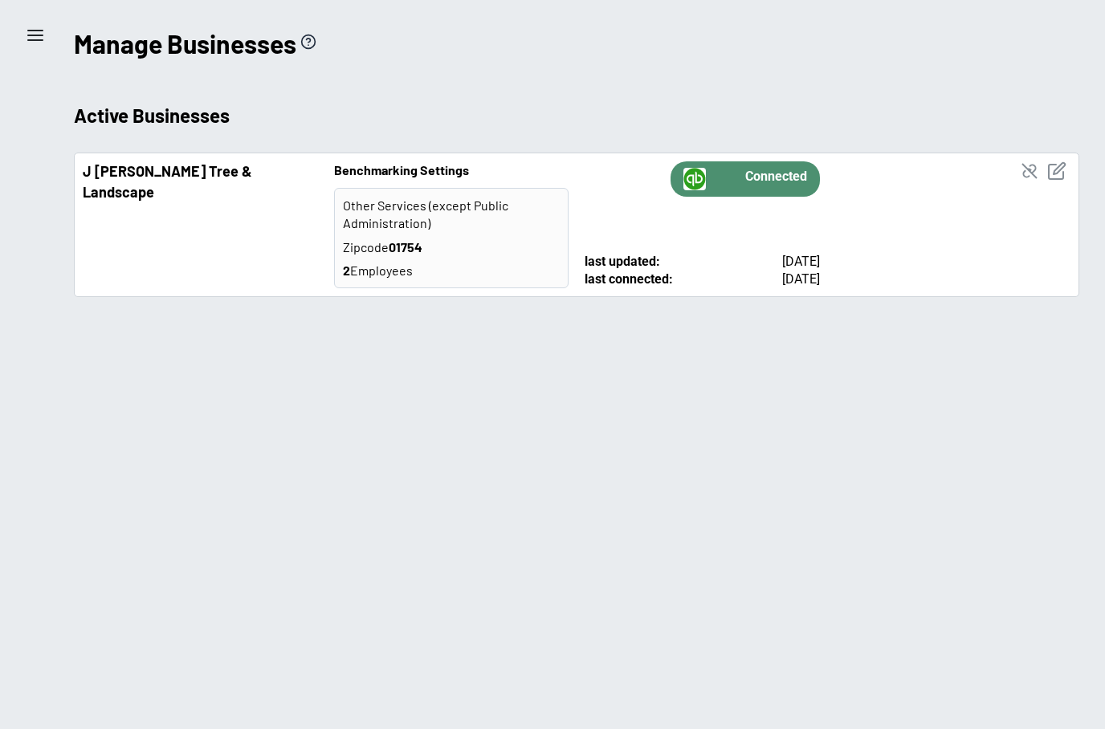
click at [1060, 175] on icon "edit business info" at bounding box center [1056, 170] width 19 height 19
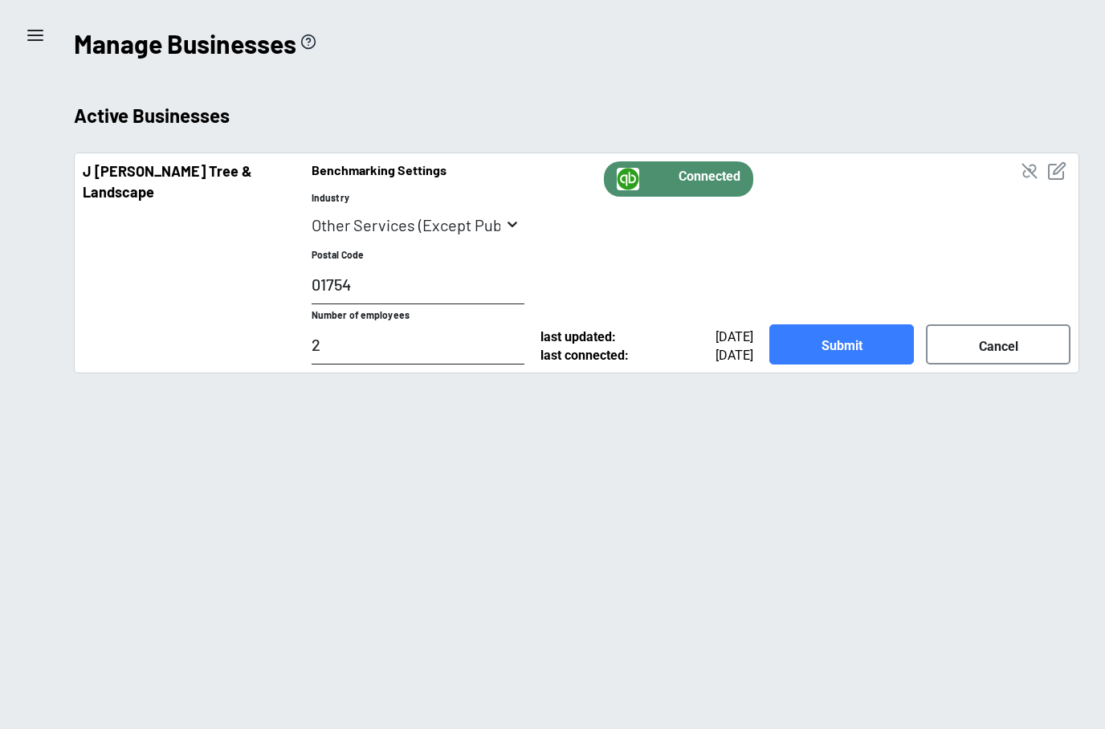
click at [498, 225] on input "Other Services (except Public Administration)" at bounding box center [406, 224] width 189 height 19
click at [813, 611] on main "menu Manage Businesses Active Businesses J [PERSON_NAME] Tree & Landscape Bench…" at bounding box center [552, 364] width 1105 height 729
click at [313, 34] on icon "Calculation explanation" at bounding box center [308, 42] width 16 height 16
click at [42, 42] on icon "menu" at bounding box center [35, 35] width 19 height 19
